Goal: Use online tool/utility

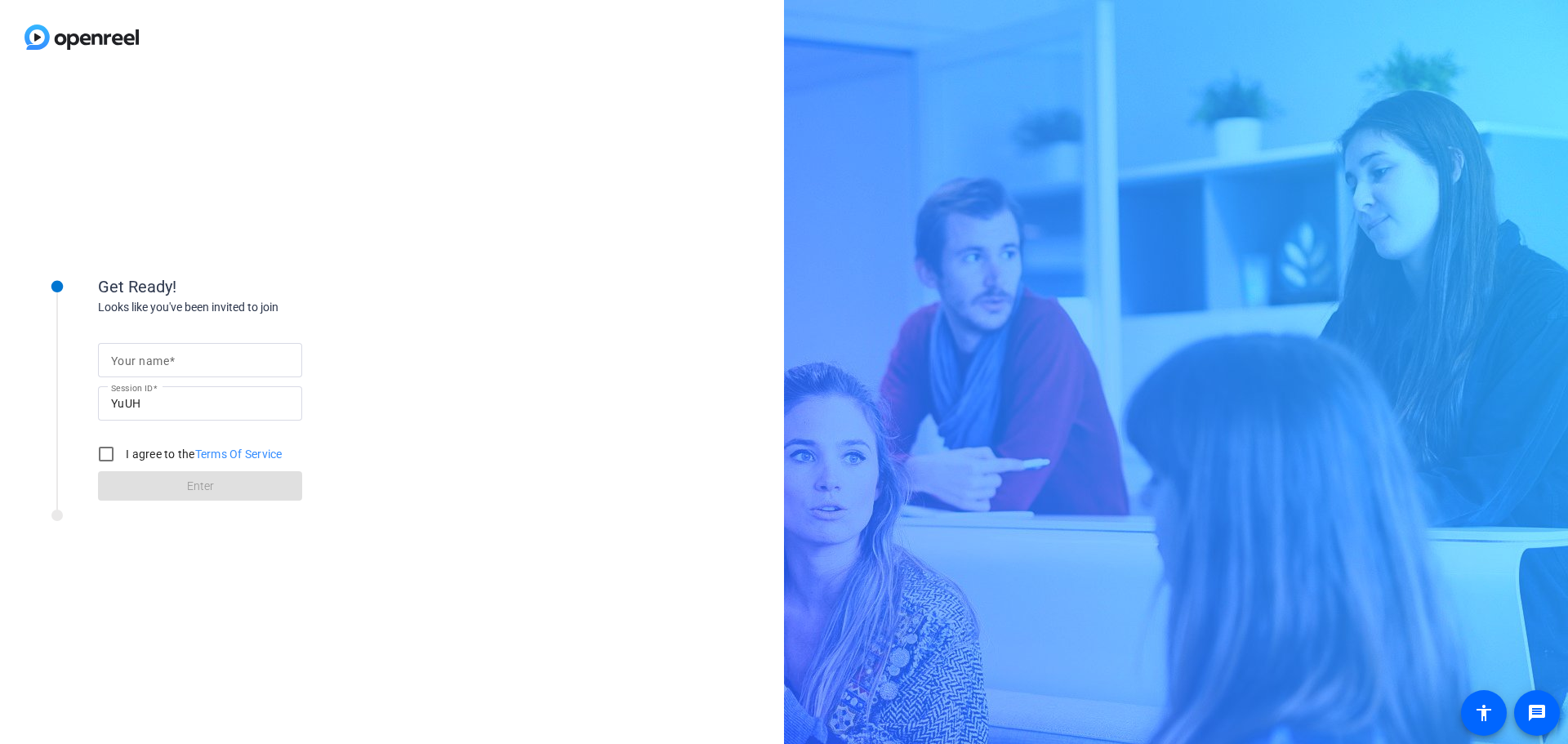
click at [208, 362] on input "Your name" at bounding box center [200, 359] width 178 height 20
type input "[PERSON_NAME]"
click at [104, 449] on input "I agree to the Terms Of Service" at bounding box center [106, 453] width 33 height 33
checkbox input "true"
click at [179, 482] on span at bounding box center [200, 485] width 204 height 39
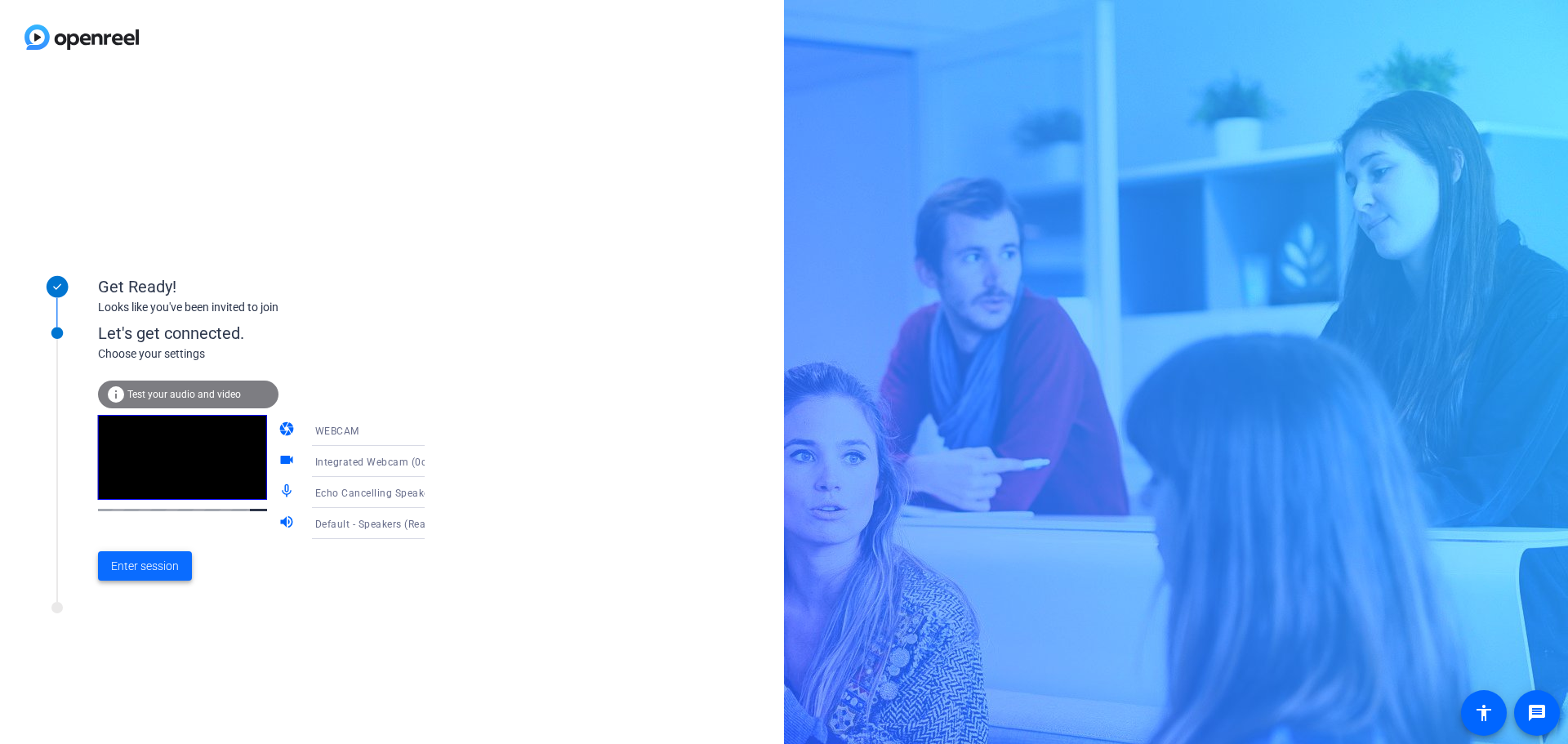
click at [144, 564] on span "Enter session" at bounding box center [145, 566] width 68 height 17
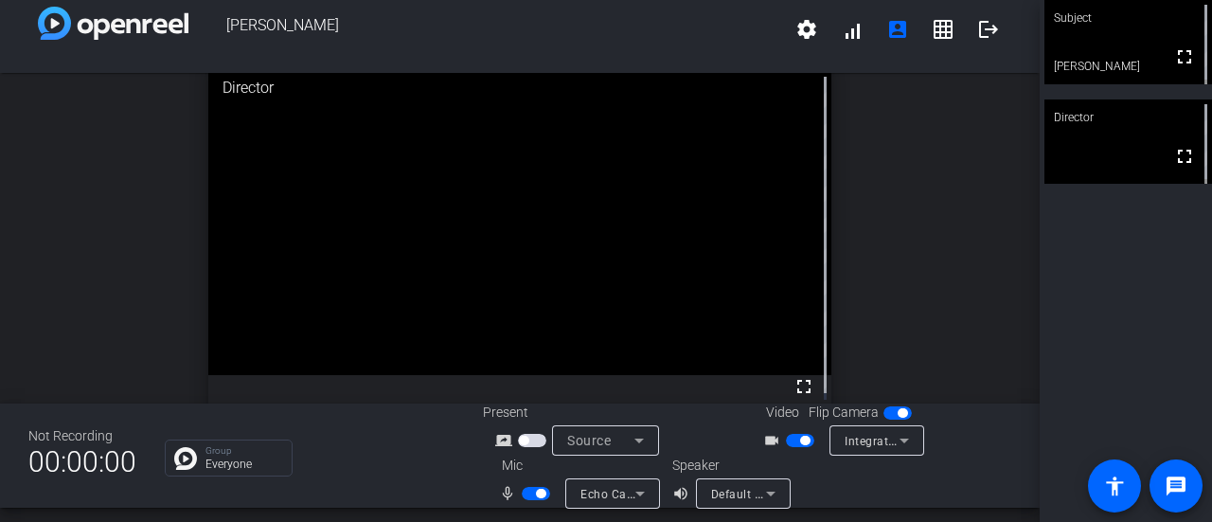
scroll to position [22, 0]
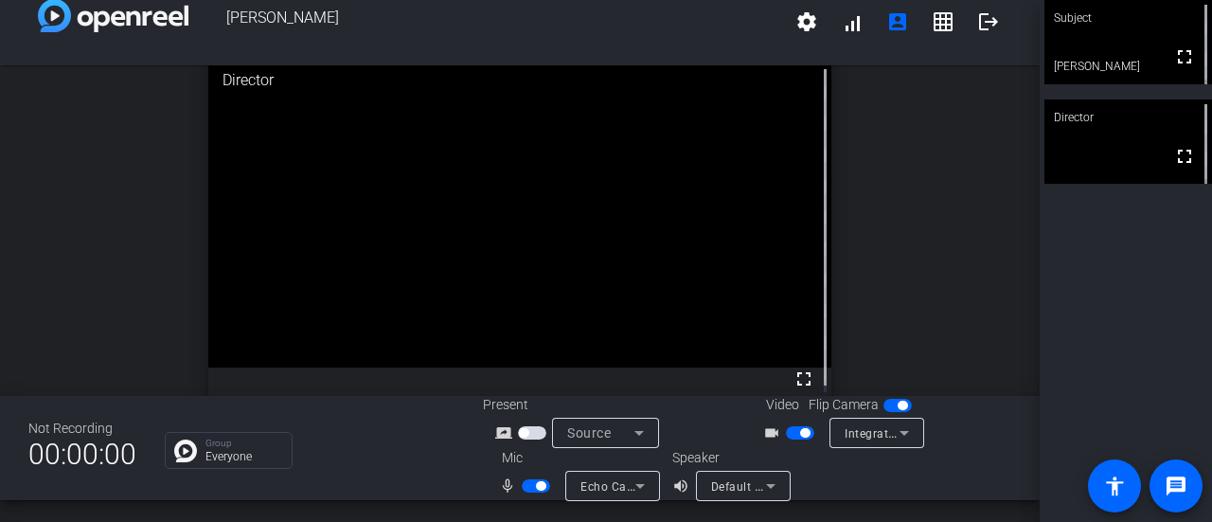
click at [730, 495] on div "Default - Speakers (Realtek(R) Audio)" at bounding box center [738, 486] width 55 height 24
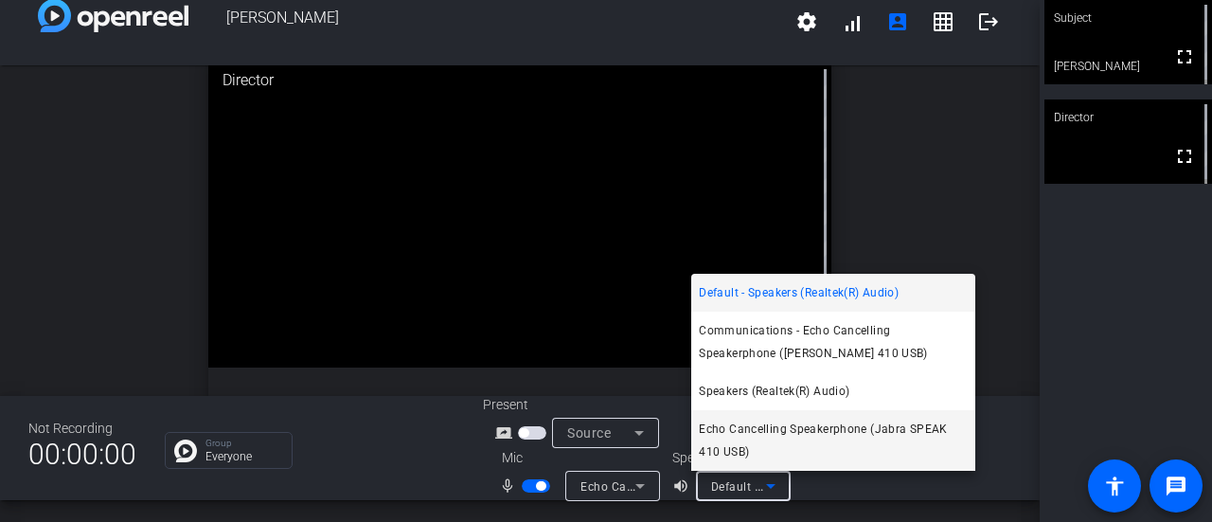
click at [754, 429] on span "Echo Cancelling Speakerphone (Jabra SPEAK 410 USB)" at bounding box center [833, 440] width 269 height 45
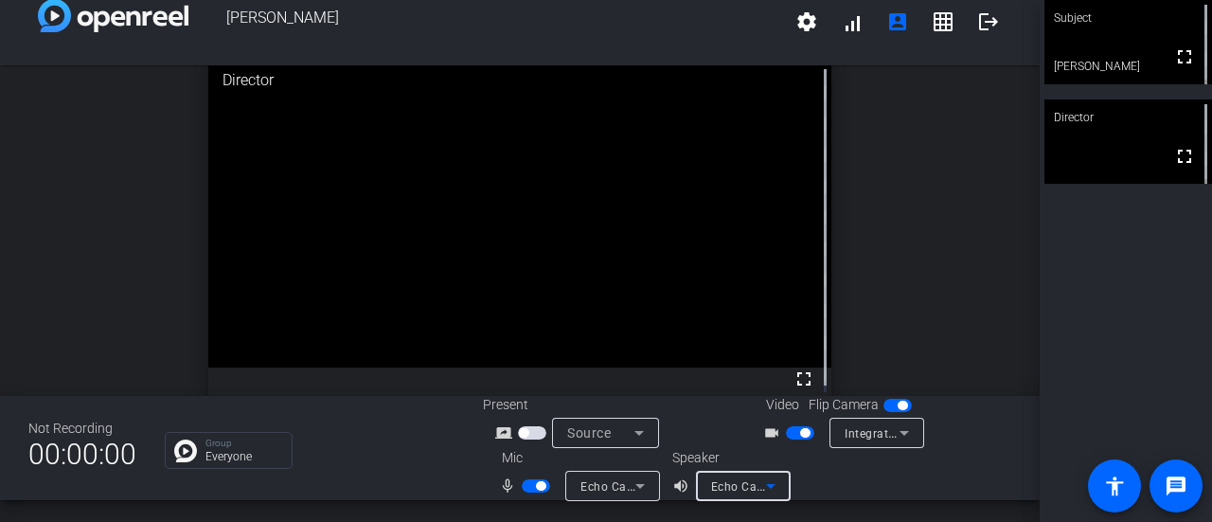
click at [870, 436] on span "Integrated Webcam (0c45:674c)" at bounding box center [934, 432] width 179 height 15
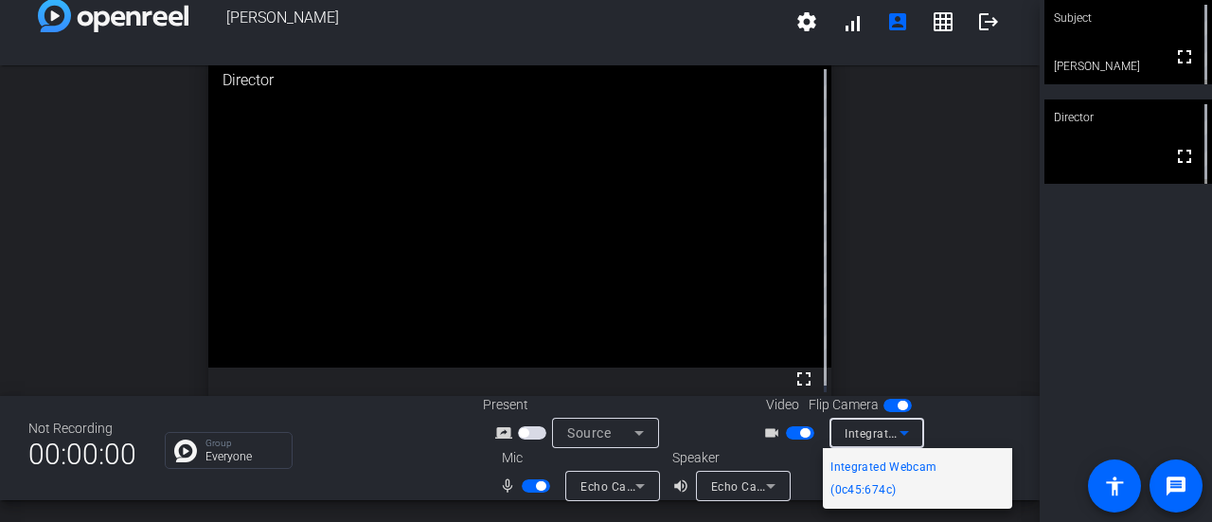
click at [798, 488] on div at bounding box center [606, 261] width 1212 height 522
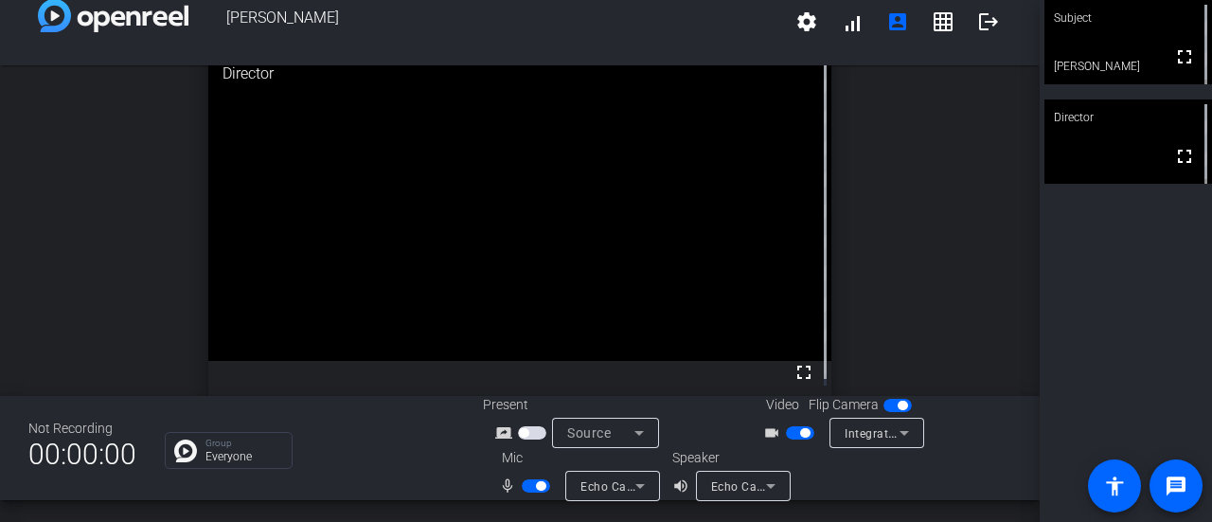
scroll to position [0, 0]
